Goal: Transaction & Acquisition: Download file/media

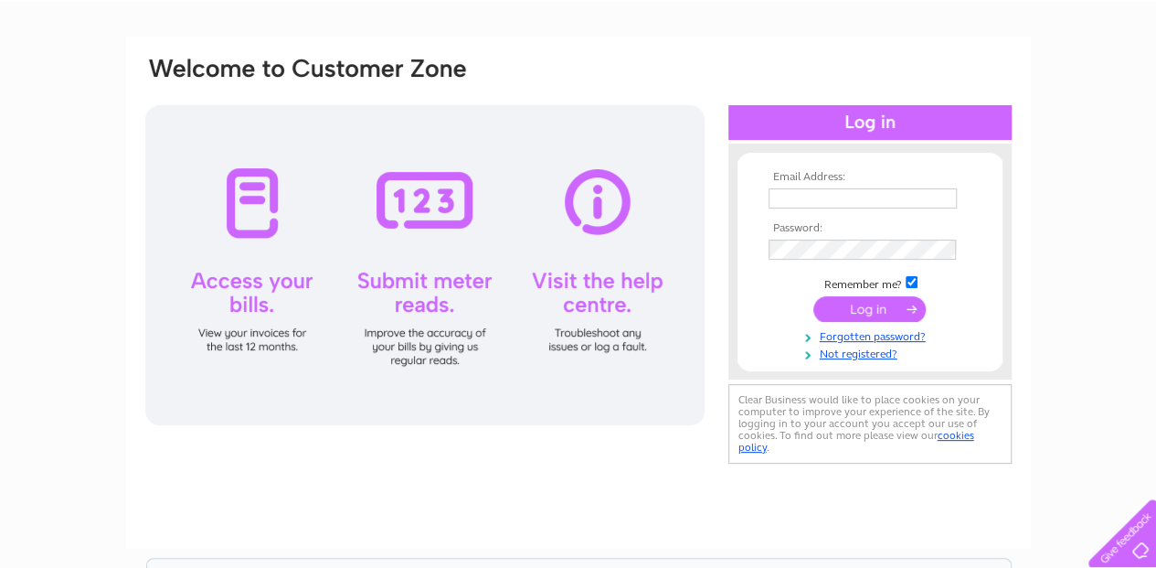
scroll to position [122, 0]
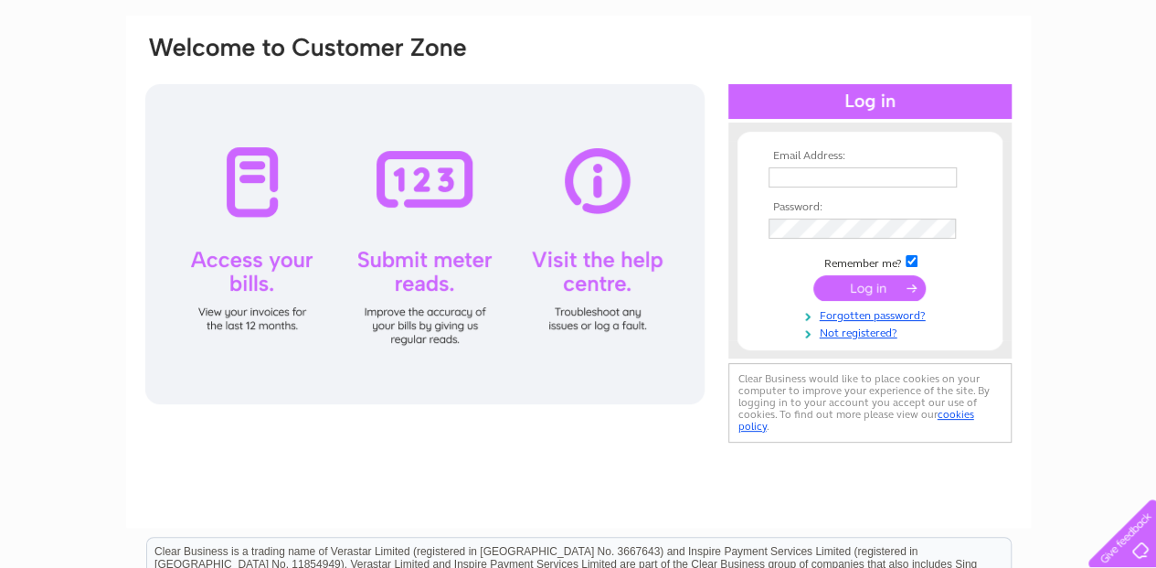
type input "rphmanufacturing@btconnect.com"
click at [872, 284] on input "submit" at bounding box center [869, 288] width 112 height 26
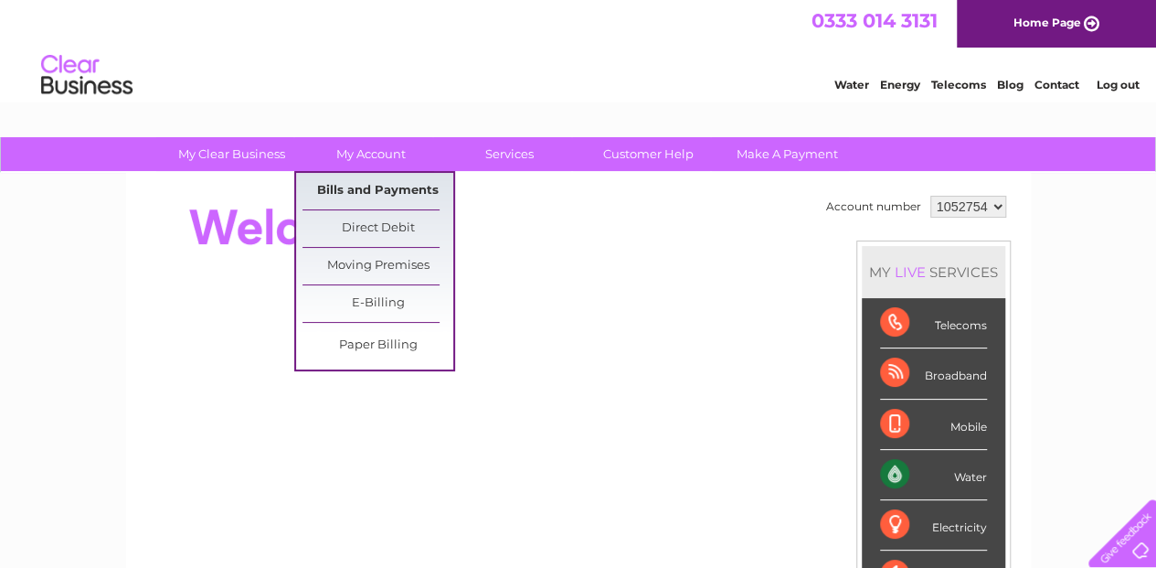
click at [380, 186] on link "Bills and Payments" at bounding box center [378, 191] width 151 height 37
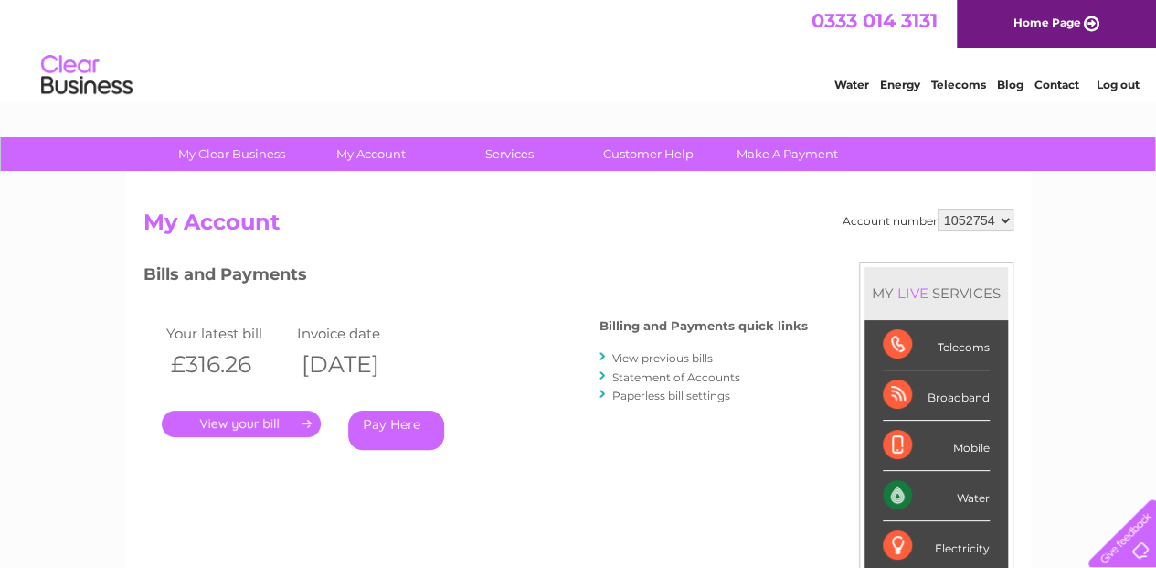
click at [232, 422] on link "." at bounding box center [241, 423] width 159 height 27
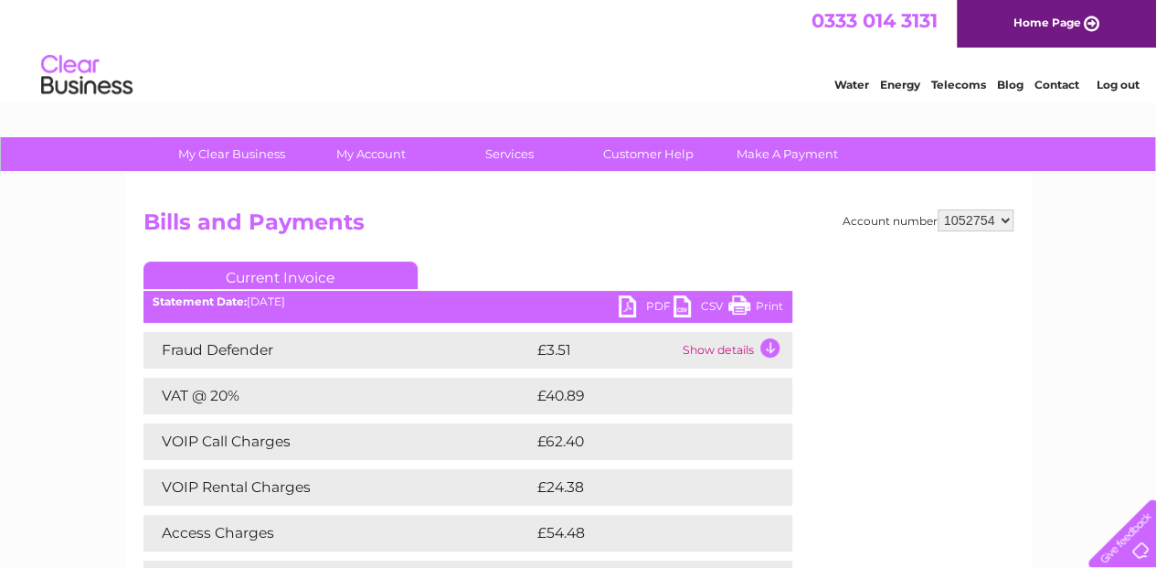
click at [629, 303] on link "PDF" at bounding box center [646, 308] width 55 height 27
